Goal: Information Seeking & Learning: Learn about a topic

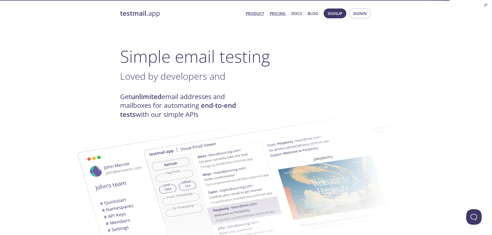
click at [277, 13] on link "Pricing" at bounding box center [278, 13] width 16 height 7
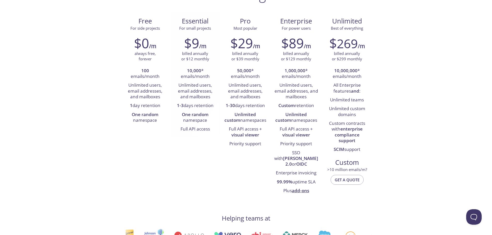
scroll to position [52, 0]
drag, startPoint x: 179, startPoint y: 106, endPoint x: 208, endPoint y: 106, distance: 28.9
click at [208, 106] on li "1-3 days retention" at bounding box center [195, 105] width 42 height 9
drag, startPoint x: 212, startPoint y: 120, endPoint x: 211, endPoint y: 130, distance: 10.6
click at [211, 130] on ul "10,000 * emails/month Unlimited users, email addresses, and mailboxes 1-3 days …" at bounding box center [195, 99] width 42 height 67
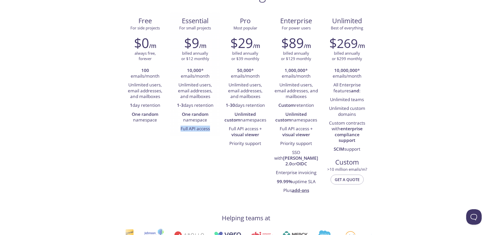
click at [211, 131] on li "Full API access" at bounding box center [195, 129] width 42 height 9
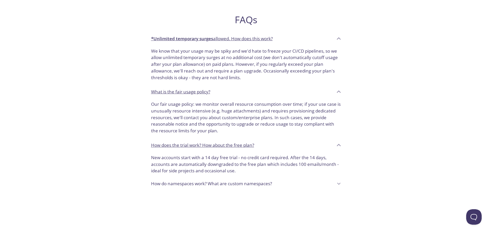
scroll to position [336, 0]
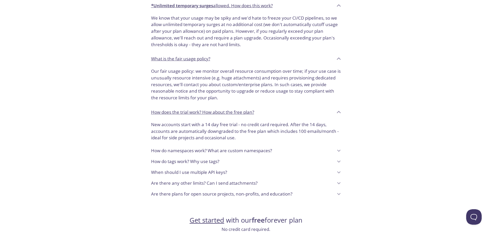
click at [194, 148] on p "How do namespaces work? What are custom namespaces?" at bounding box center [211, 151] width 121 height 7
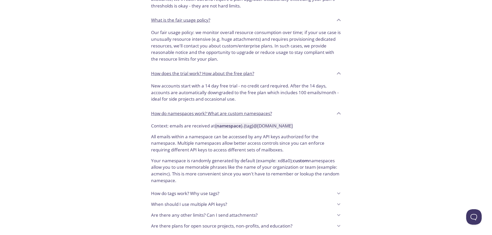
scroll to position [388, 0]
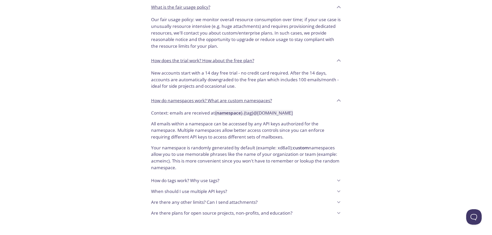
drag, startPoint x: 184, startPoint y: 142, endPoint x: 181, endPoint y: 161, distance: 18.9
click at [181, 161] on p "Your namespace is randomly generated by default (example: xd8a0); custom namesp…" at bounding box center [246, 156] width 190 height 31
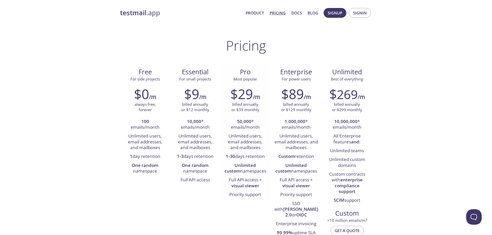
scroll to position [0, 0]
